Goal: Find specific page/section: Find specific page/section

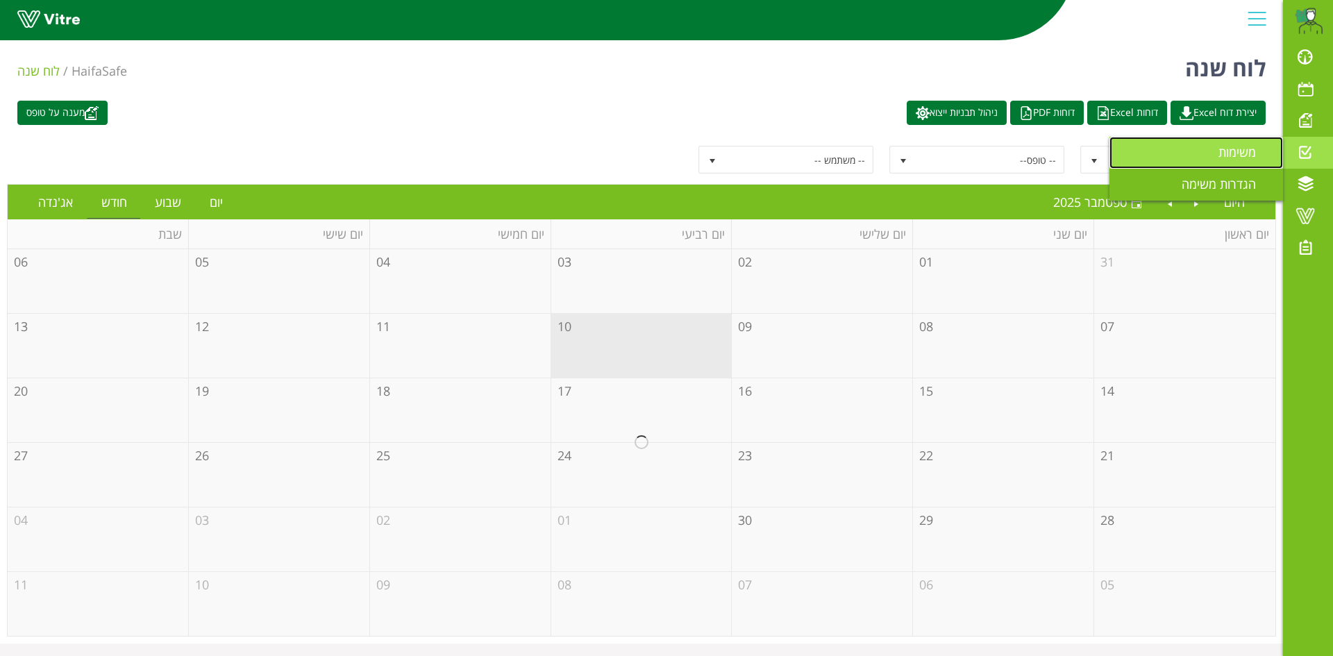
click at [1221, 155] on span "משימות" at bounding box center [1245, 152] width 54 height 17
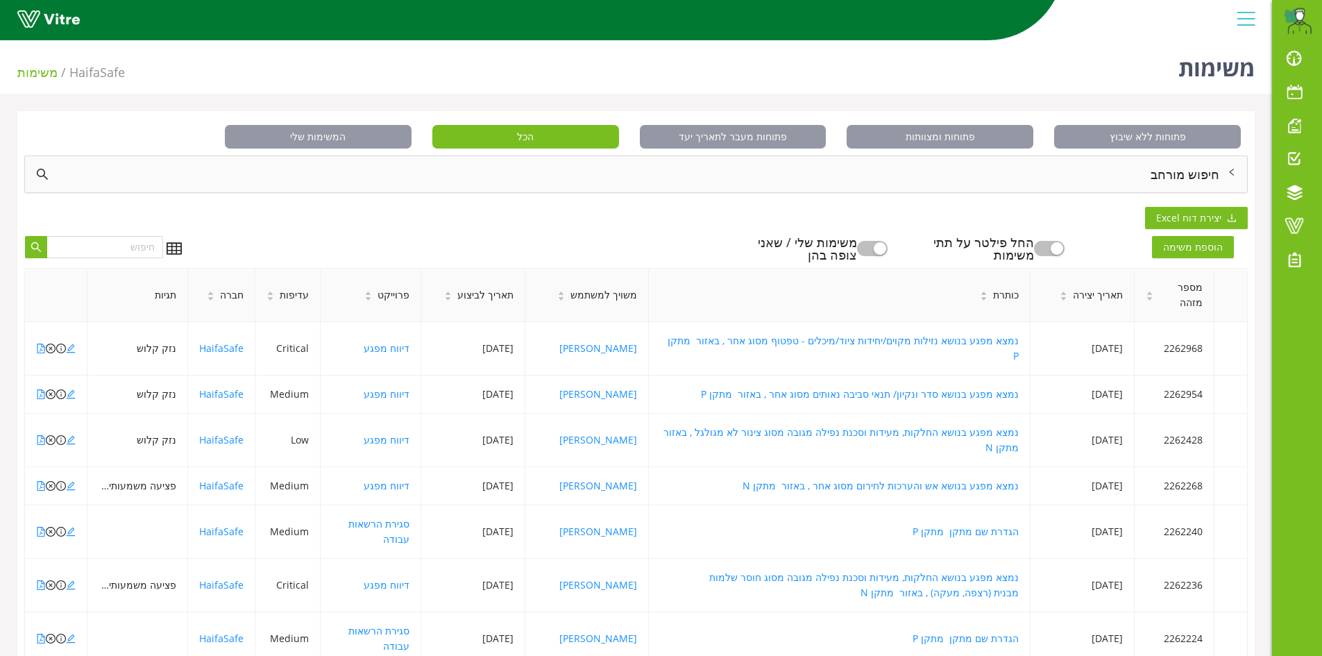
click at [1206, 171] on div "חיפוש מורחב" at bounding box center [636, 174] width 1222 height 36
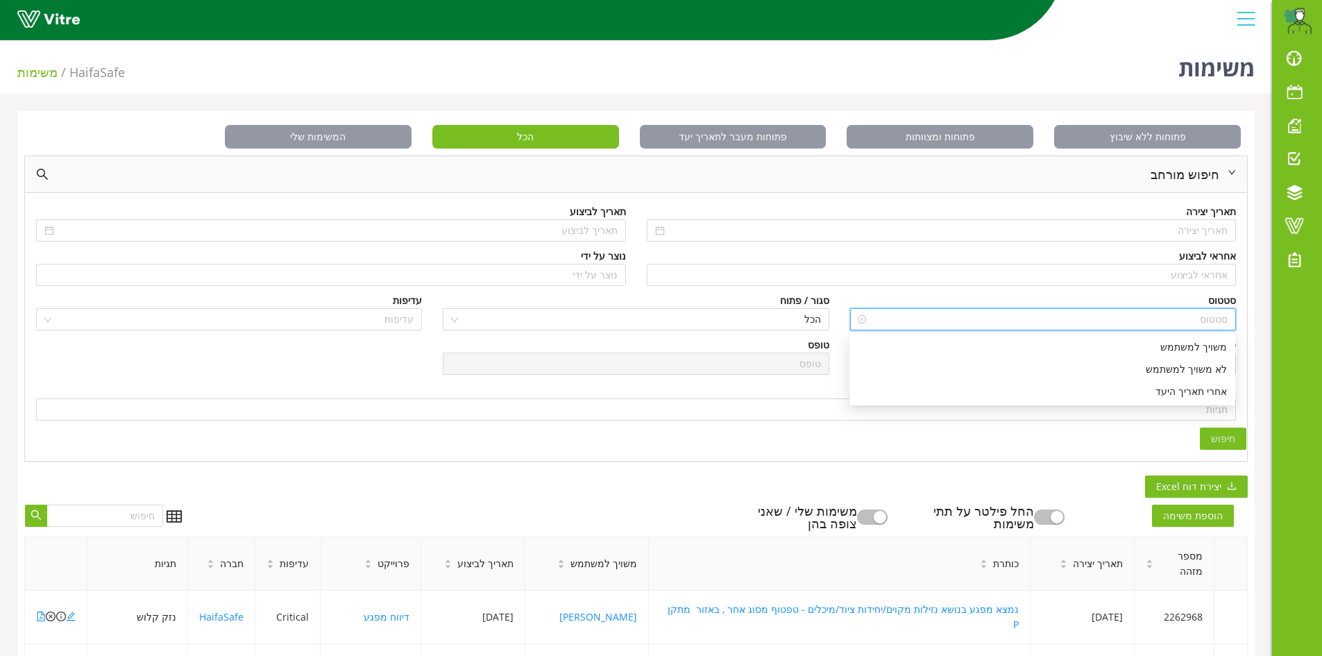
click at [1220, 319] on input "search" at bounding box center [1048, 319] width 360 height 21
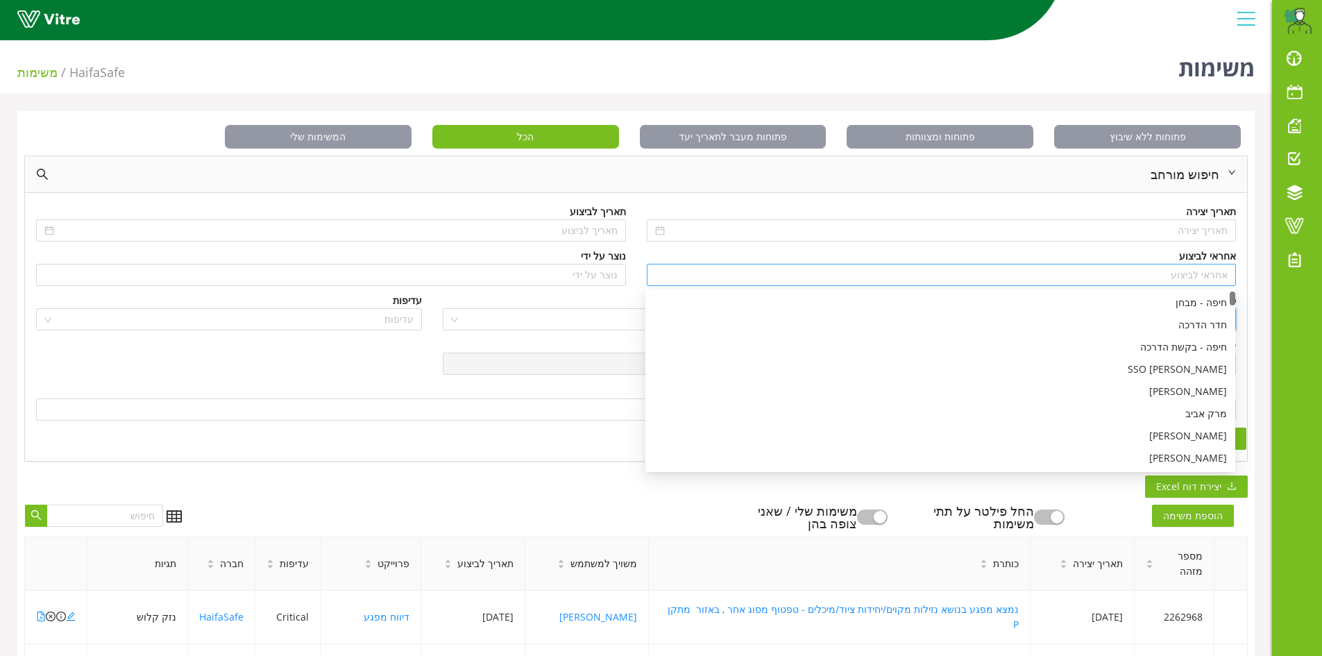
click at [1233, 276] on div "אחראי לביצוע" at bounding box center [942, 275] width 590 height 22
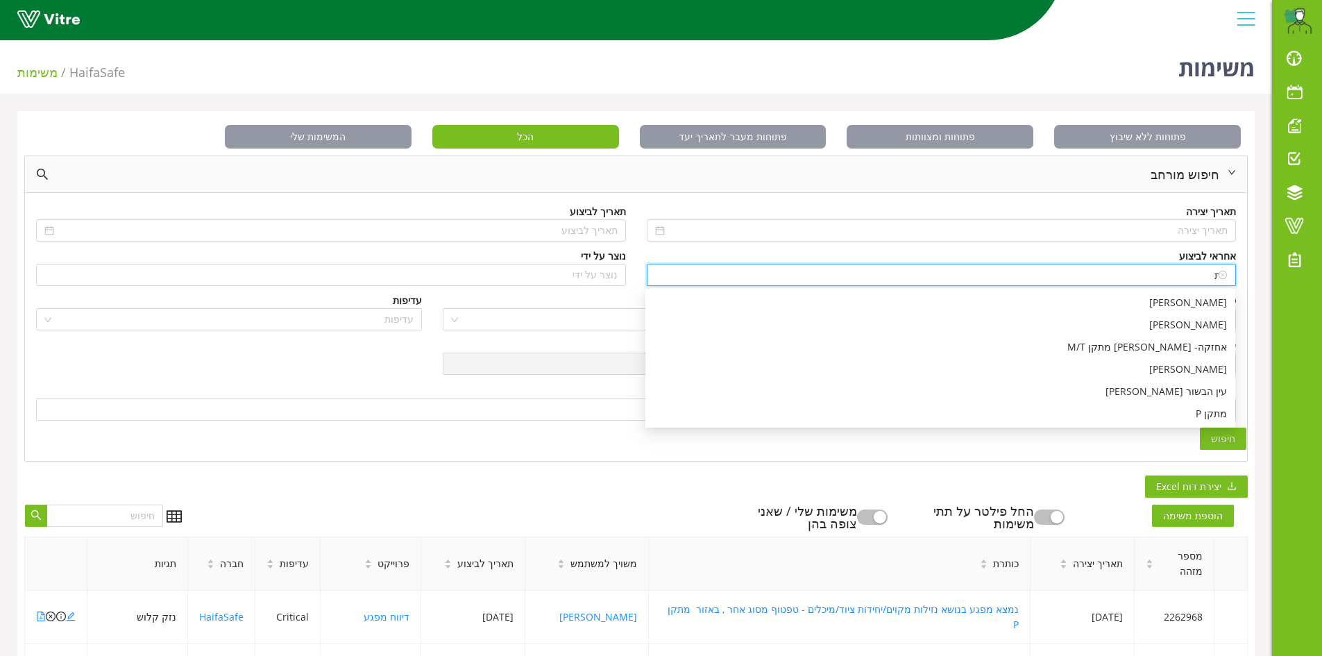
type input "מ"
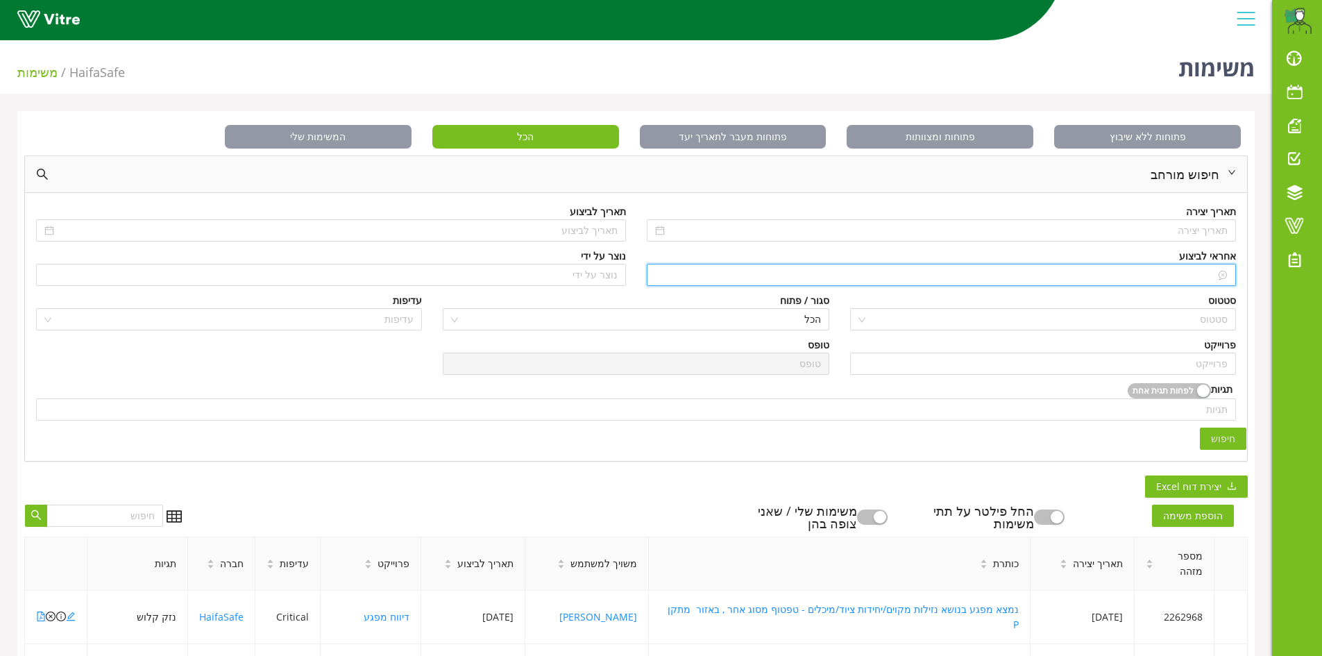
type input "n"
click at [1214, 304] on div "[PERSON_NAME]" at bounding box center [940, 302] width 573 height 15
type input "[PERSON_NAME]"
click at [1220, 356] on input "search" at bounding box center [1043, 363] width 369 height 21
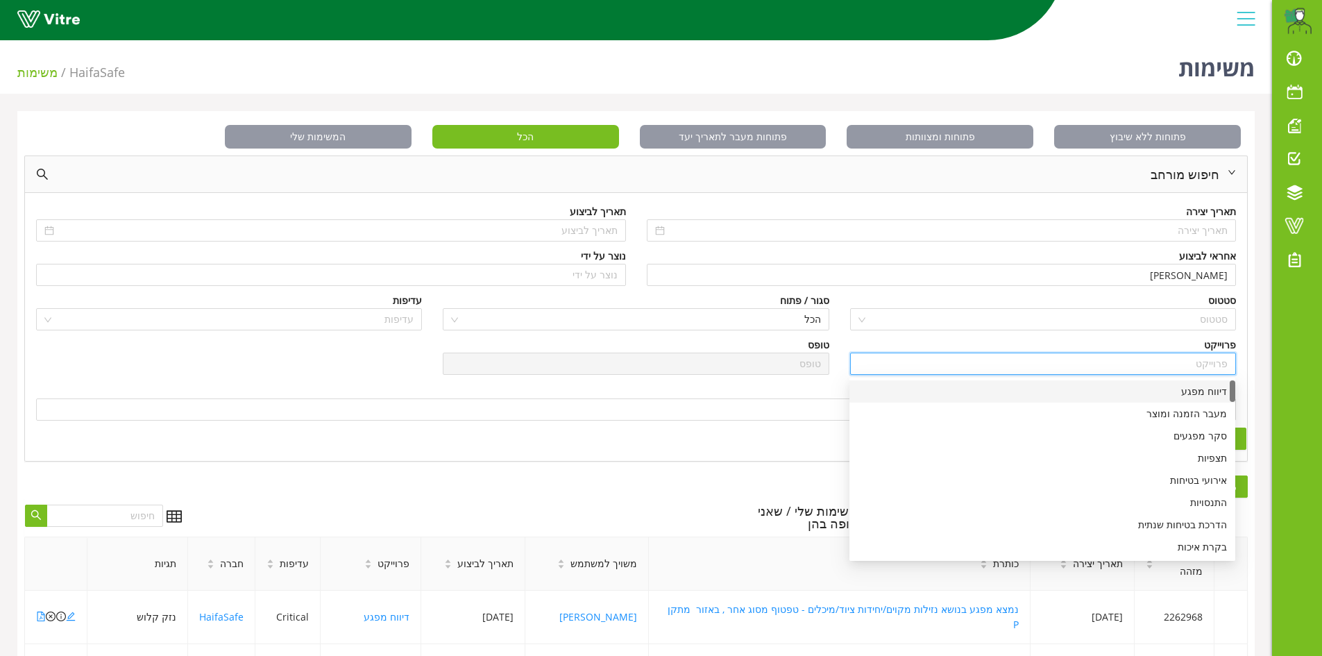
click at [1205, 384] on div "דיווח מפגע" at bounding box center [1042, 391] width 369 height 15
type input "דיווח מפגע"
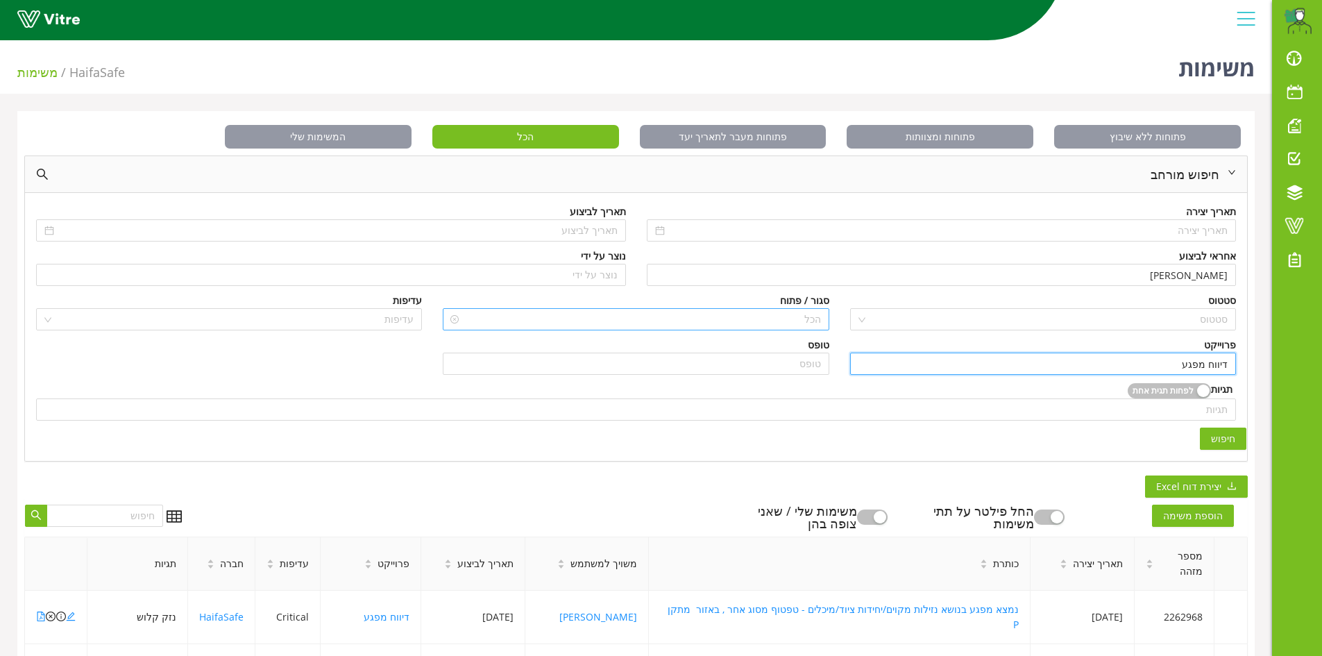
click at [814, 311] on span "הכל" at bounding box center [635, 319] width 369 height 21
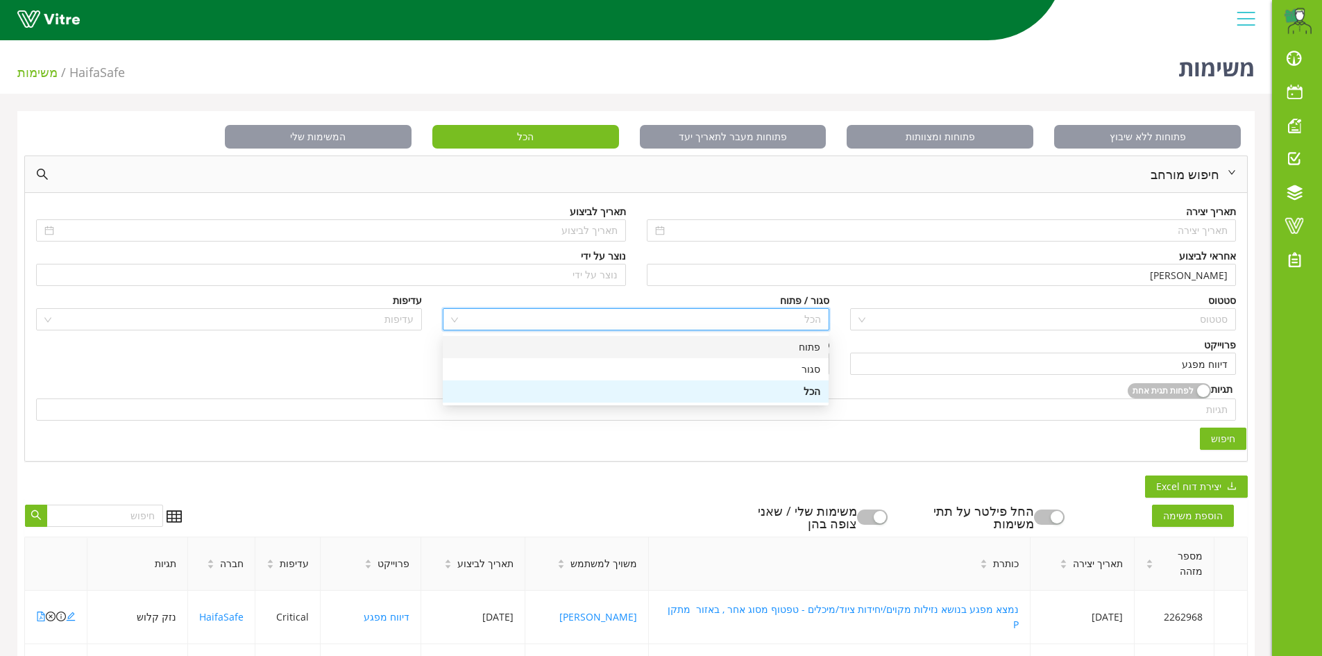
click at [806, 344] on div "פתוח" at bounding box center [635, 346] width 369 height 15
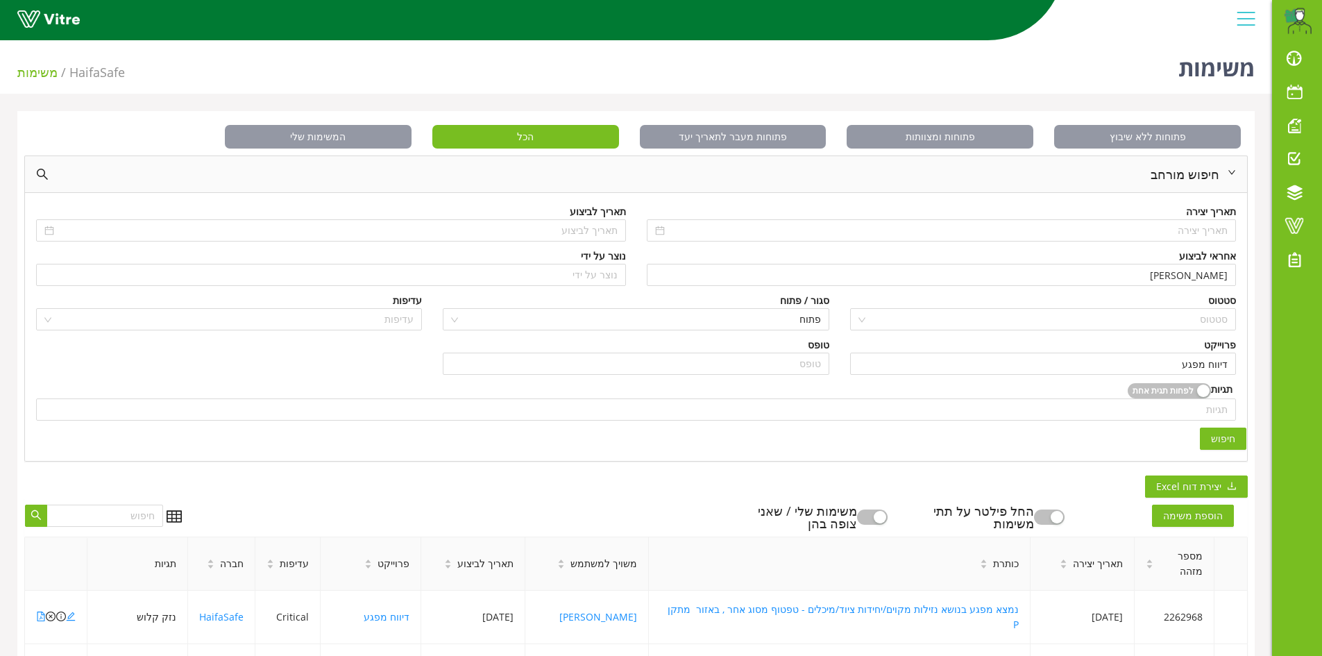
click at [1217, 434] on span "חיפוש" at bounding box center [1223, 438] width 24 height 15
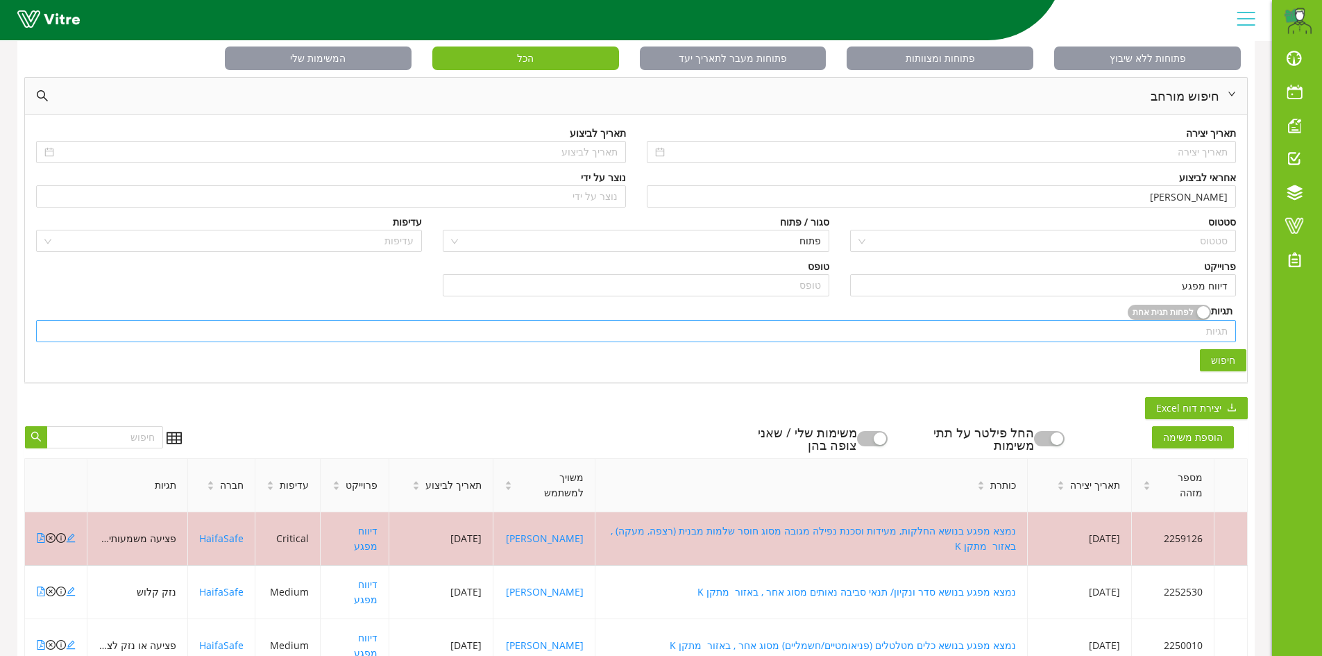
scroll to position [139, 0]
